Goal: Information Seeking & Learning: Learn about a topic

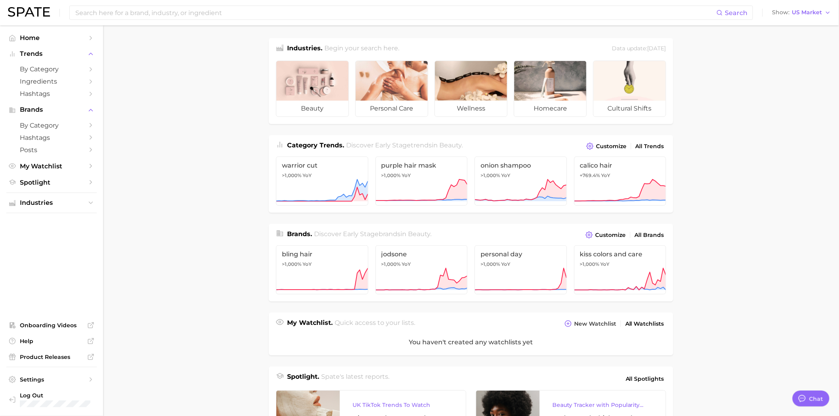
type textarea "x"
click at [33, 40] on span "Home" at bounding box center [51, 38] width 63 height 8
click at [302, 16] on input at bounding box center [396, 12] width 642 height 13
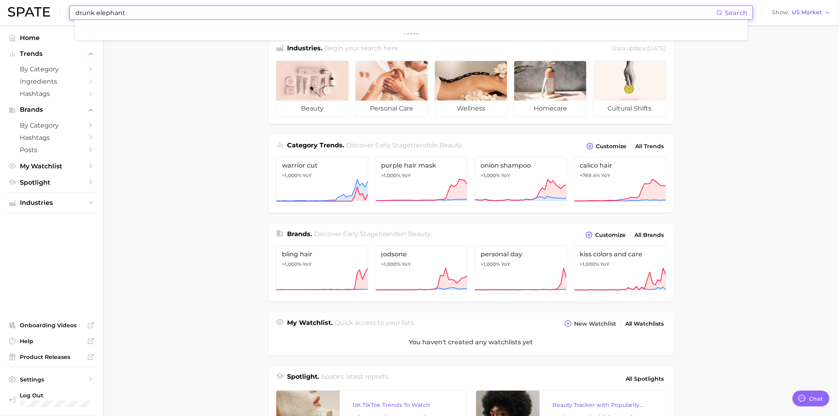
type input "drunk elephant"
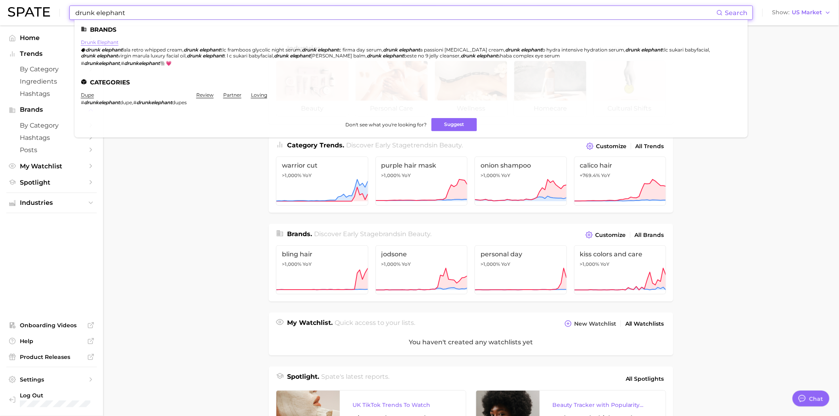
click at [109, 44] on link "drunk elephant" at bounding box center [100, 42] width 38 height 6
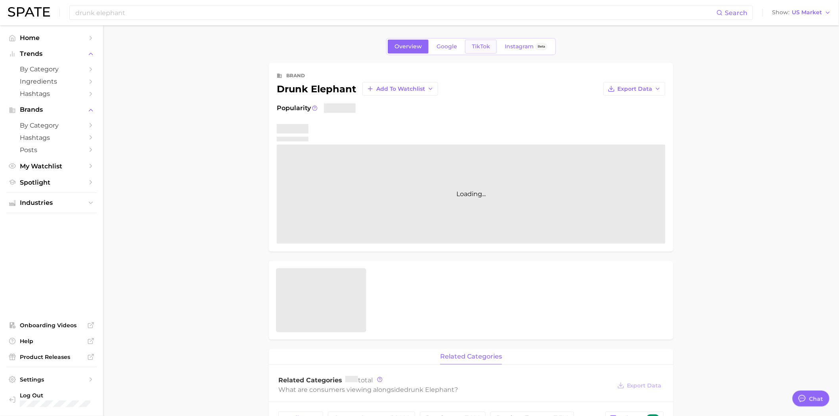
click at [474, 46] on span "TikTok" at bounding box center [481, 46] width 18 height 7
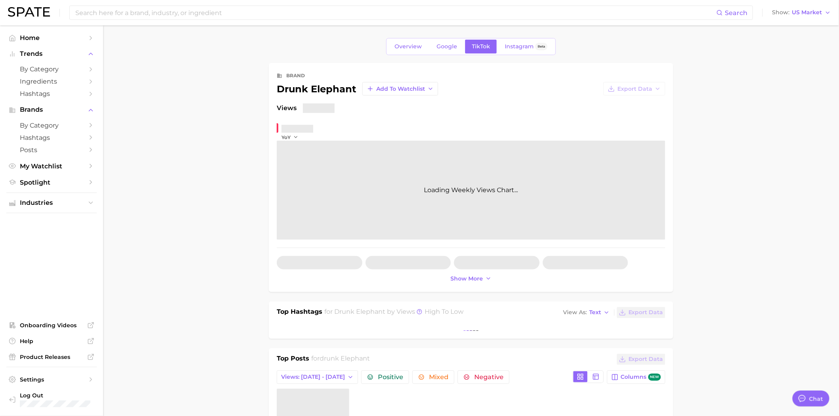
type textarea "x"
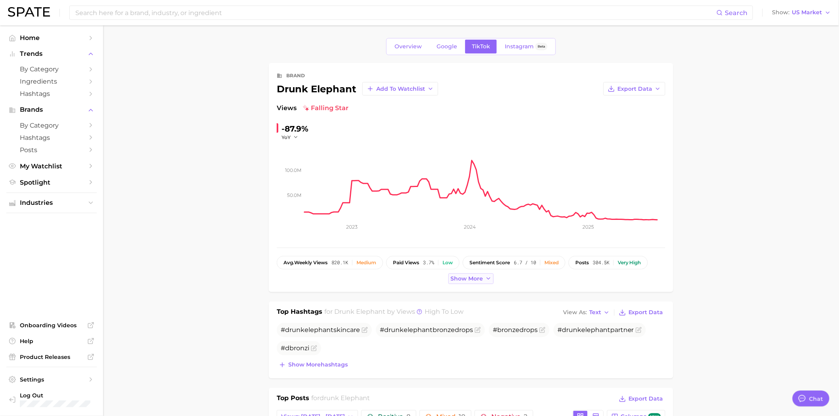
click at [480, 279] on span "Show more" at bounding box center [466, 278] width 33 height 7
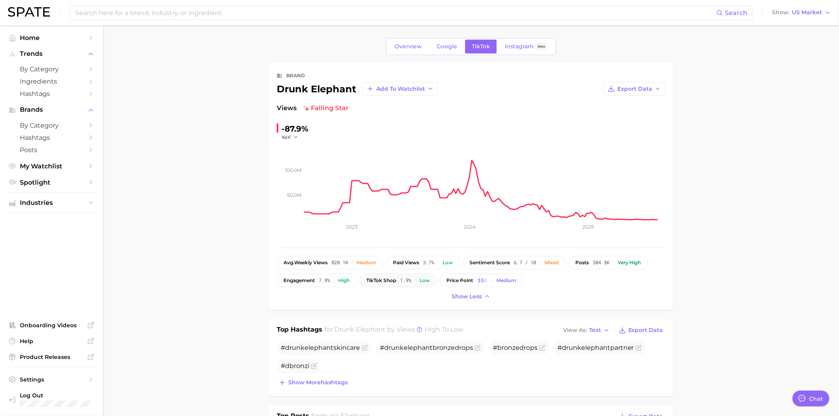
click at [404, 281] on span "1.9%" at bounding box center [405, 281] width 11 height 6
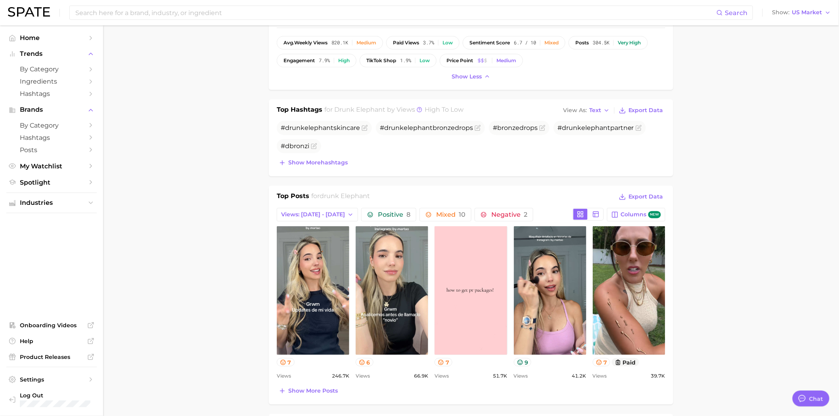
scroll to position [176, 0]
